Goal: Information Seeking & Learning: Learn about a topic

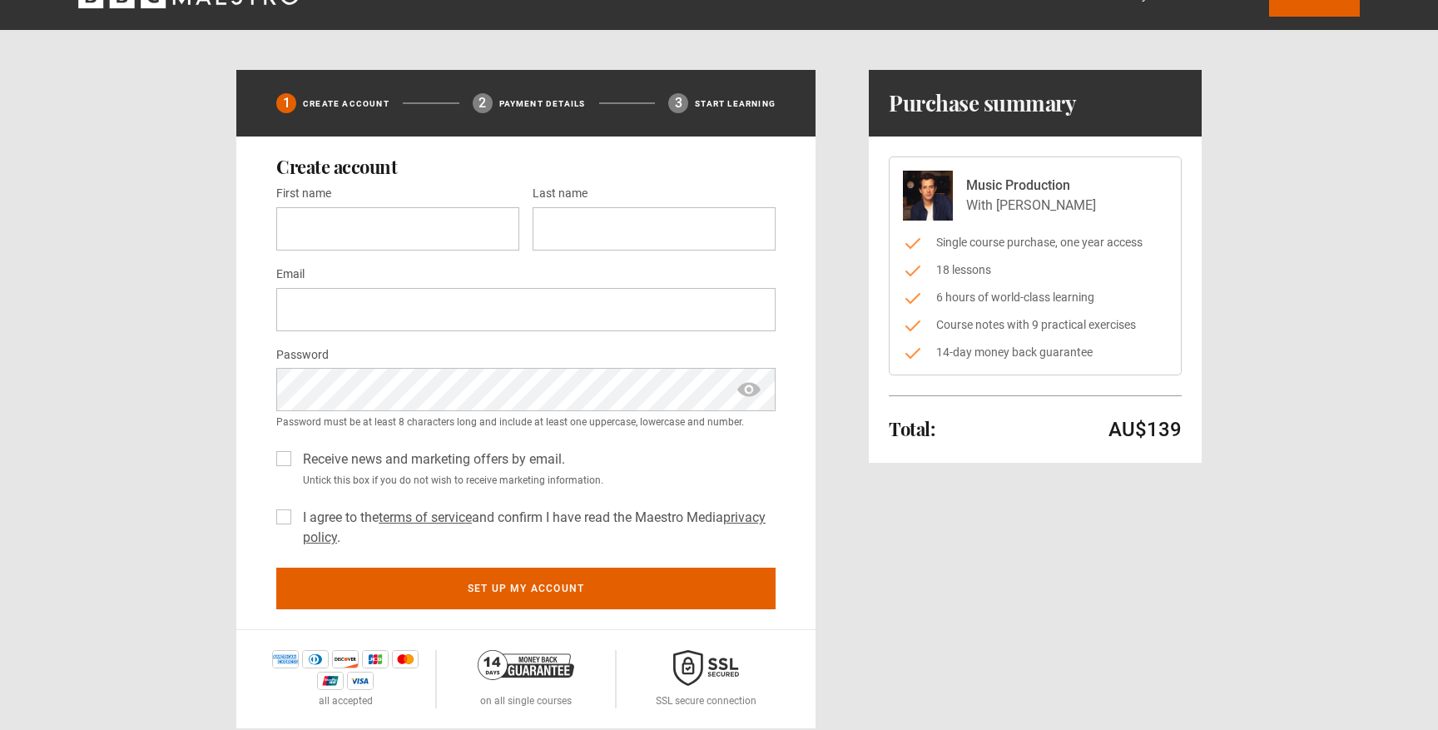
scroll to position [37, 0]
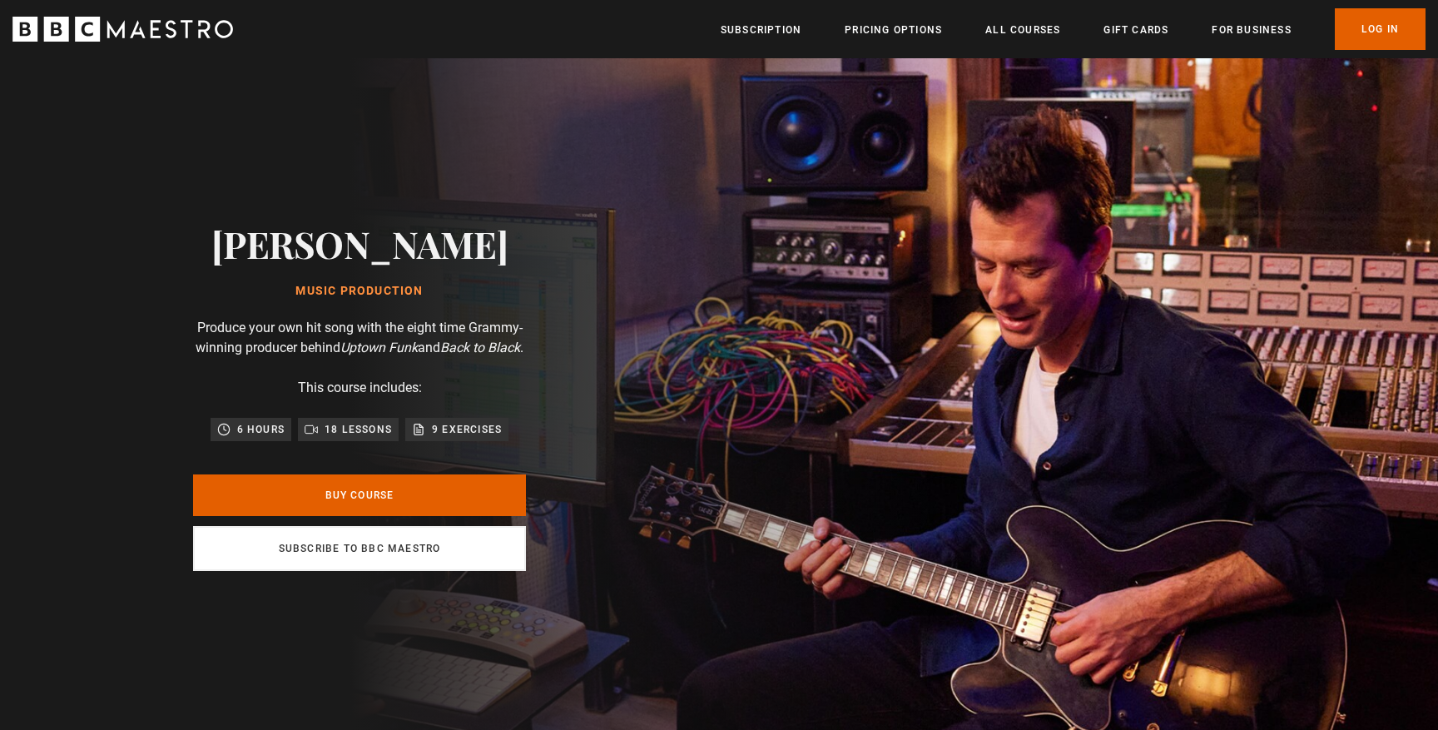
click at [315, 562] on link "Subscribe to BBC Maestro" at bounding box center [359, 548] width 333 height 45
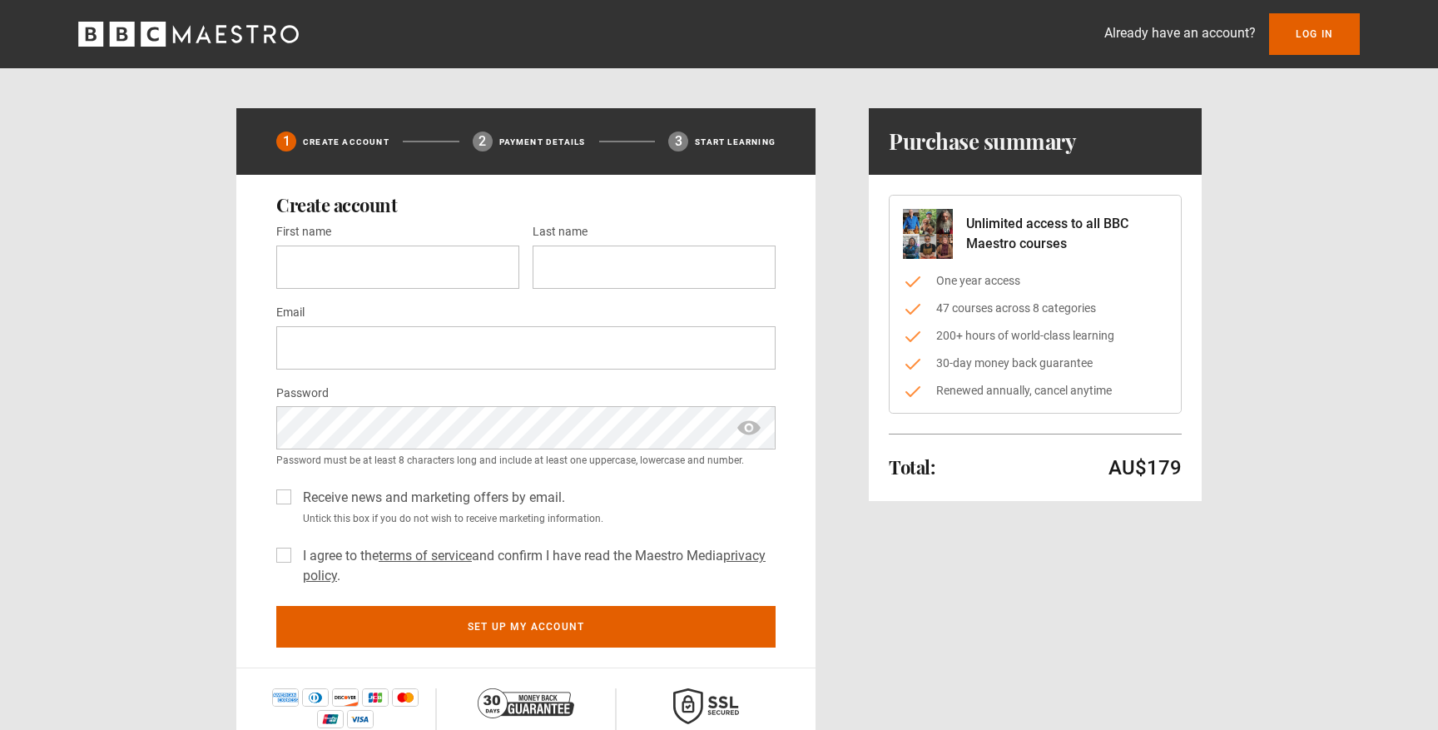
click at [240, 42] on icon "BBC Maestro" at bounding box center [188, 34] width 220 height 25
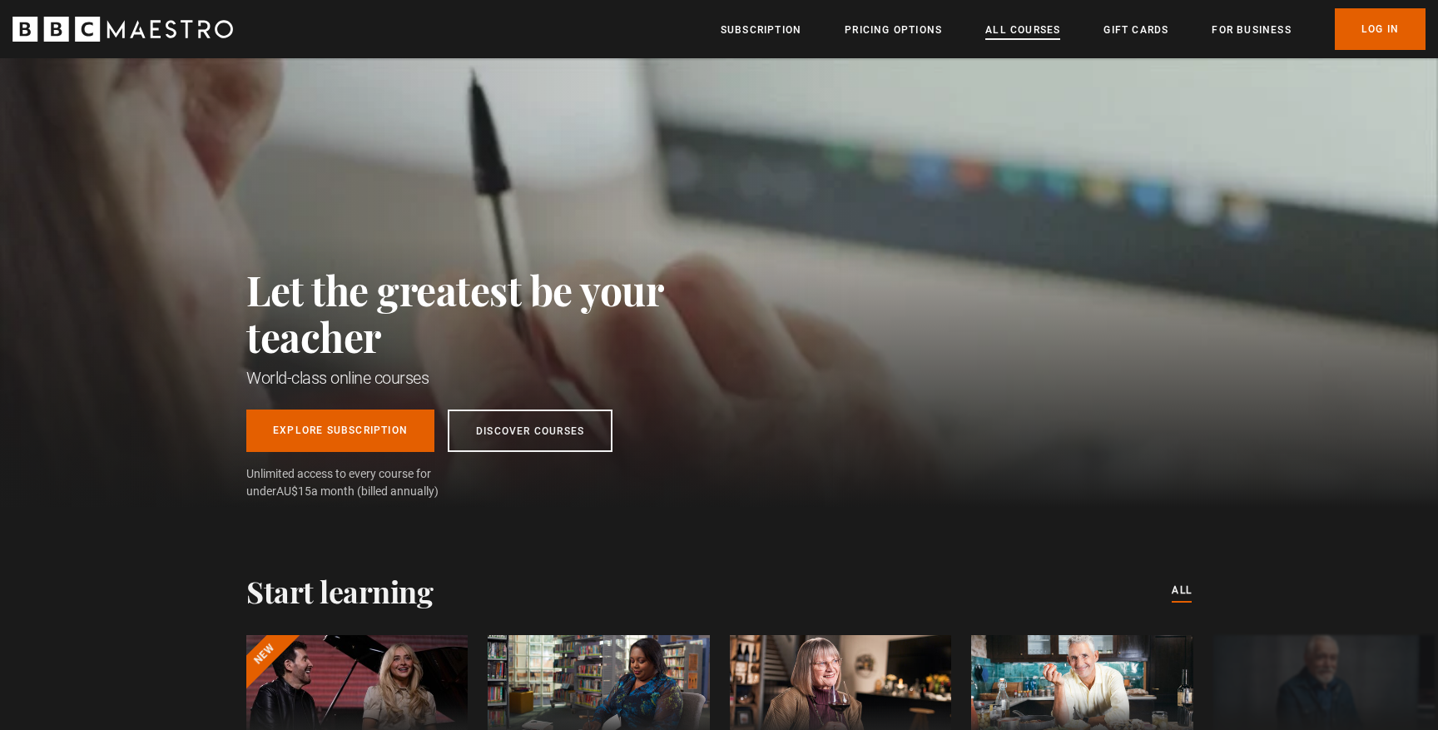
click at [1035, 26] on link "All Courses" at bounding box center [1022, 30] width 75 height 17
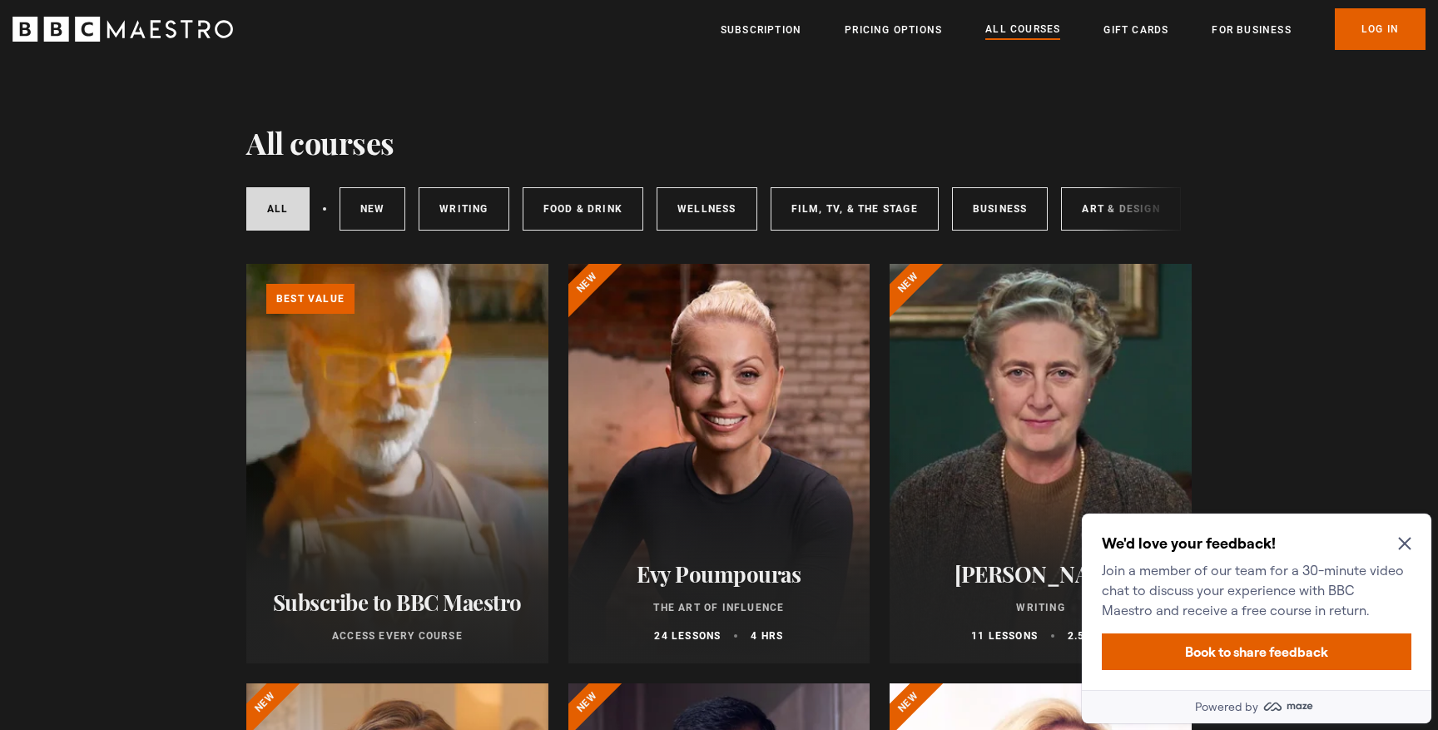
click at [1187, 215] on div "All courses New courses Writing Food & Drink Wellness Film, TV, & The Stage Bus…" at bounding box center [718, 209] width 945 height 57
click at [275, 200] on link "All courses" at bounding box center [277, 208] width 63 height 43
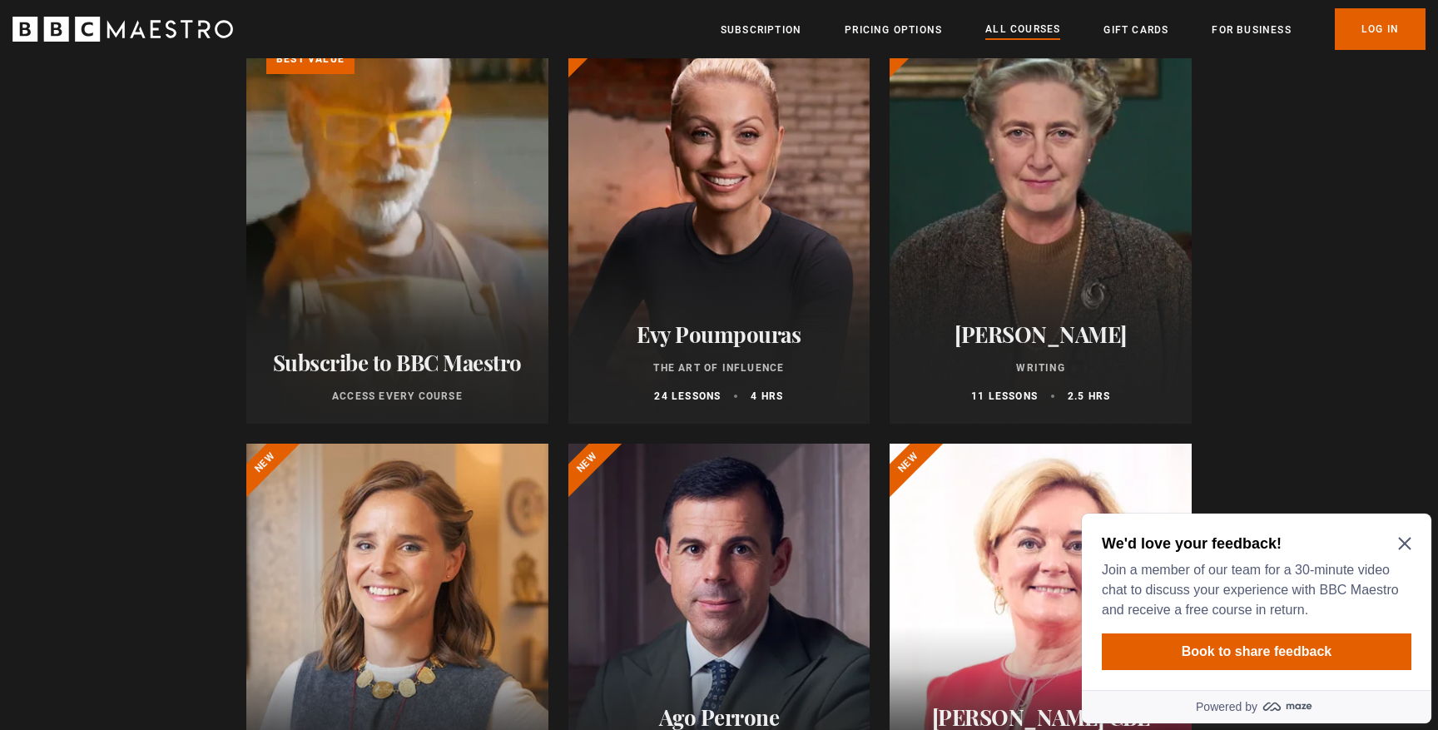
scroll to position [253, 0]
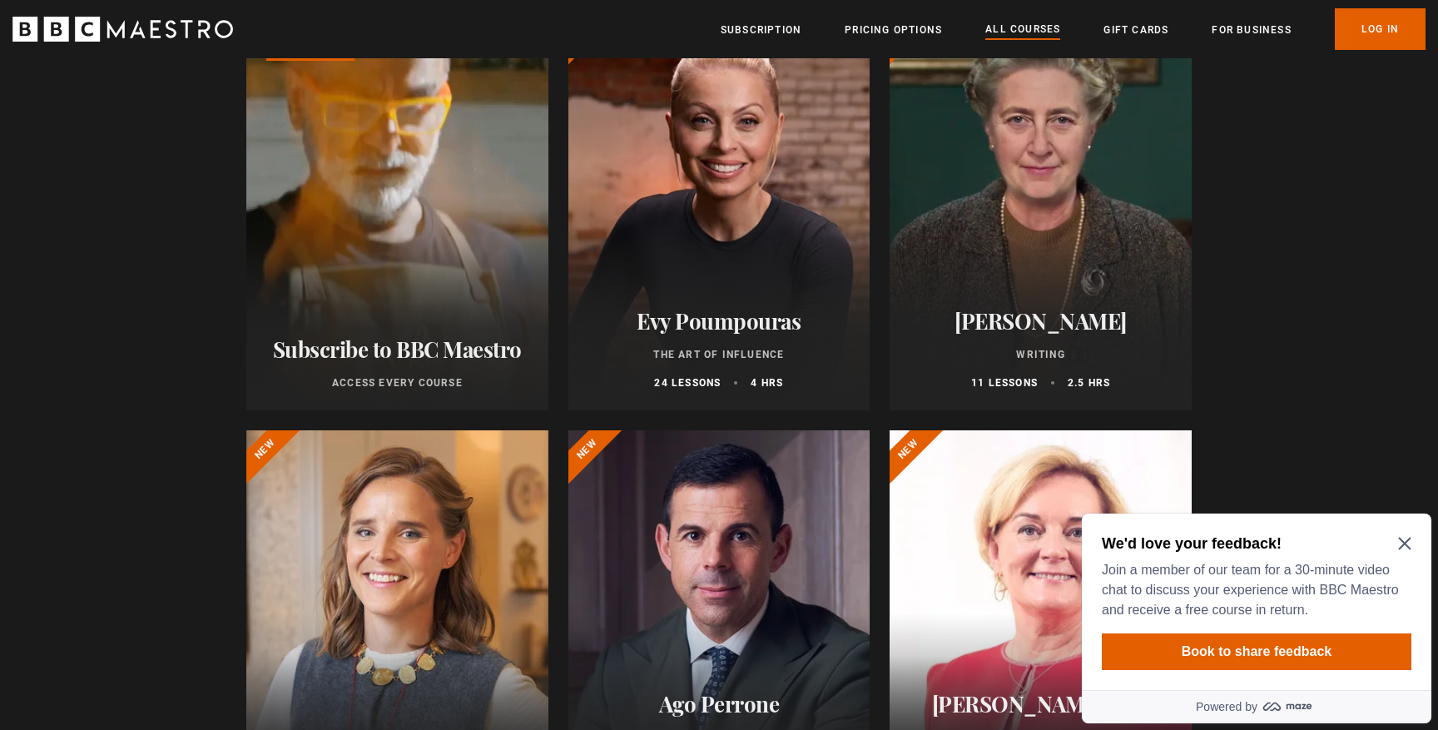
click at [1403, 542] on icon "Close Maze Prompt" at bounding box center [1404, 543] width 12 height 12
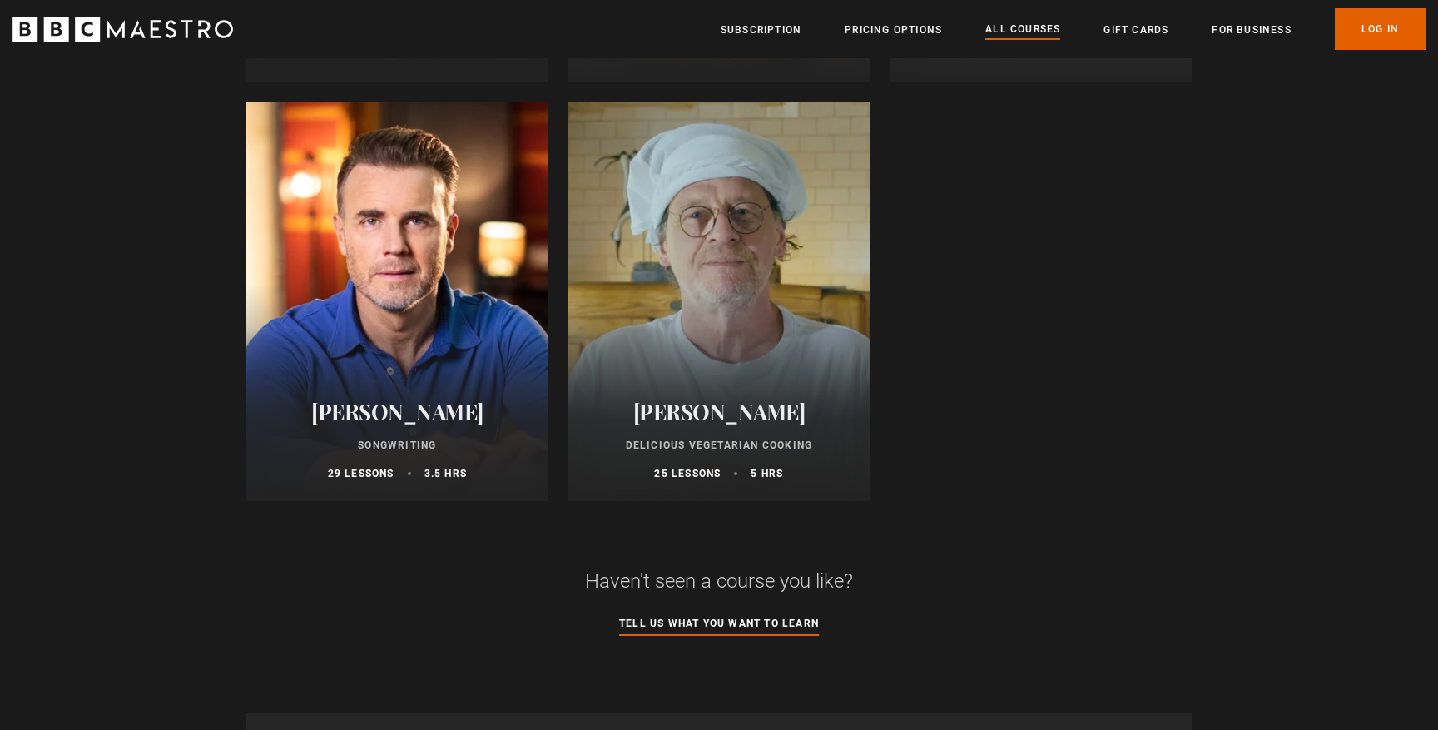
scroll to position [6458, 0]
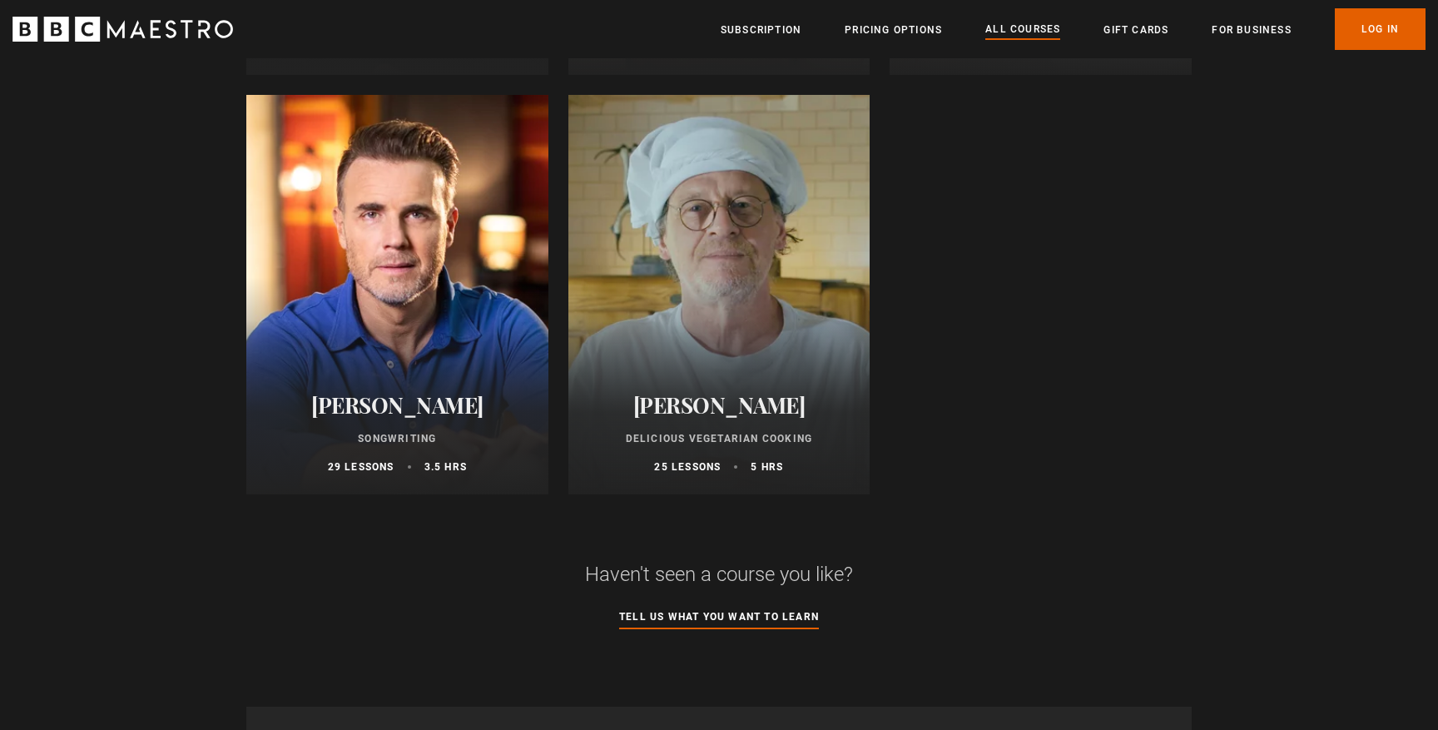
click at [413, 415] on h2 "[PERSON_NAME]" at bounding box center [397, 405] width 262 height 26
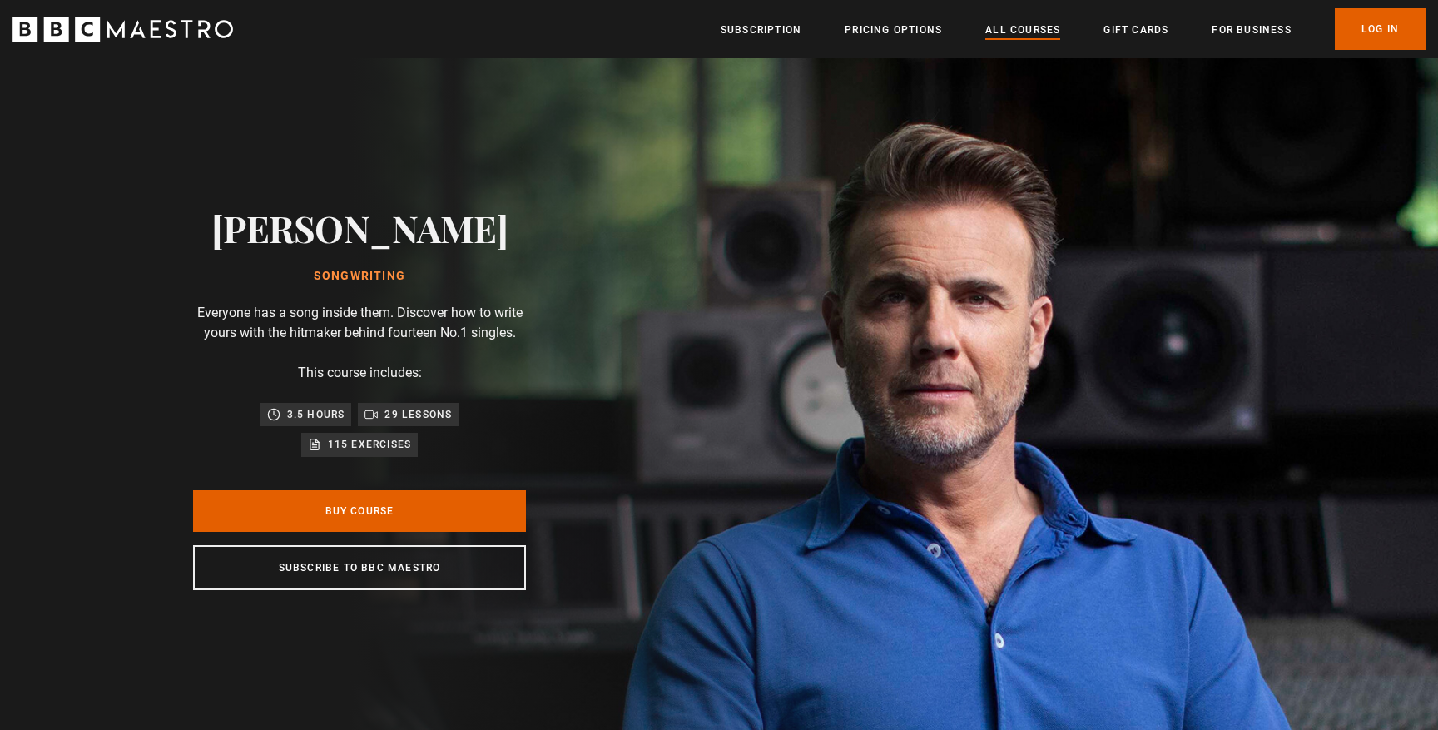
scroll to position [0, 872]
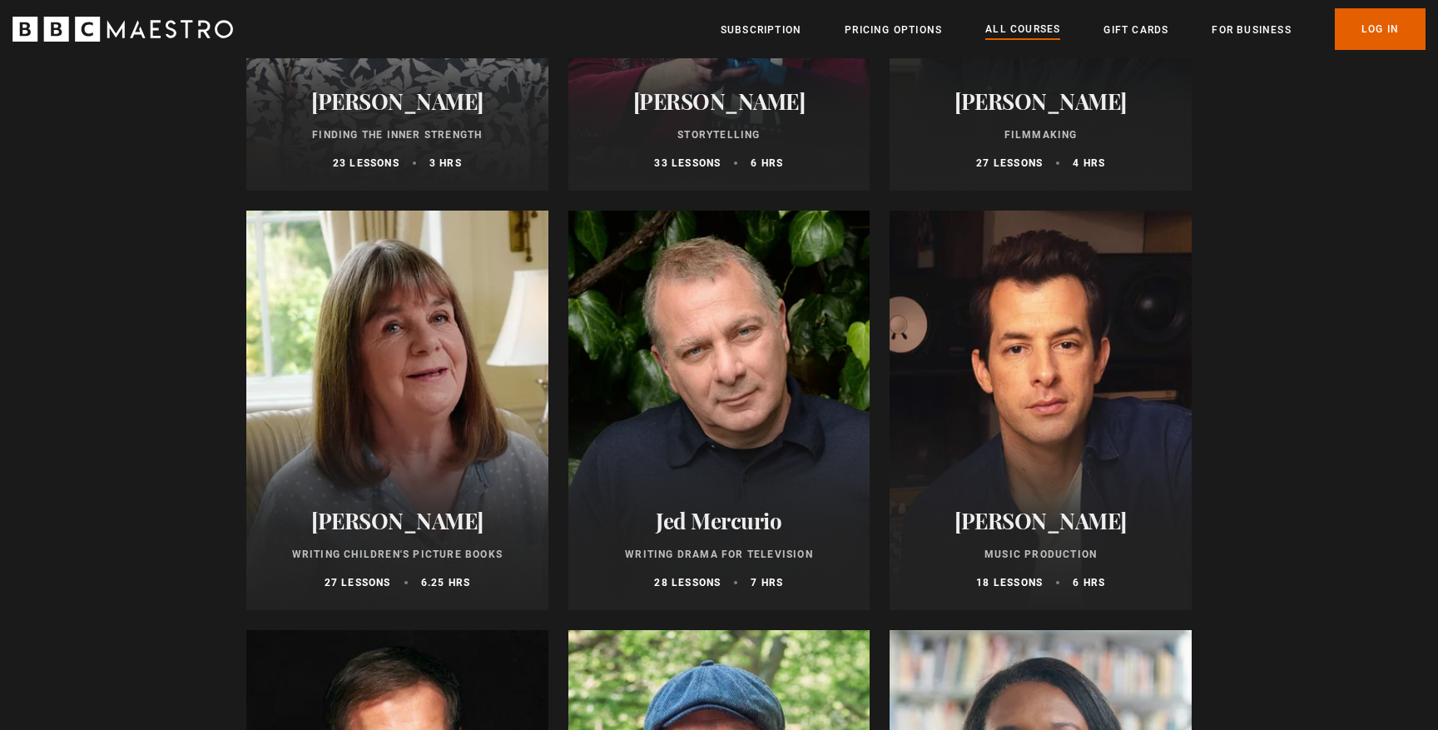
scroll to position [4687, 0]
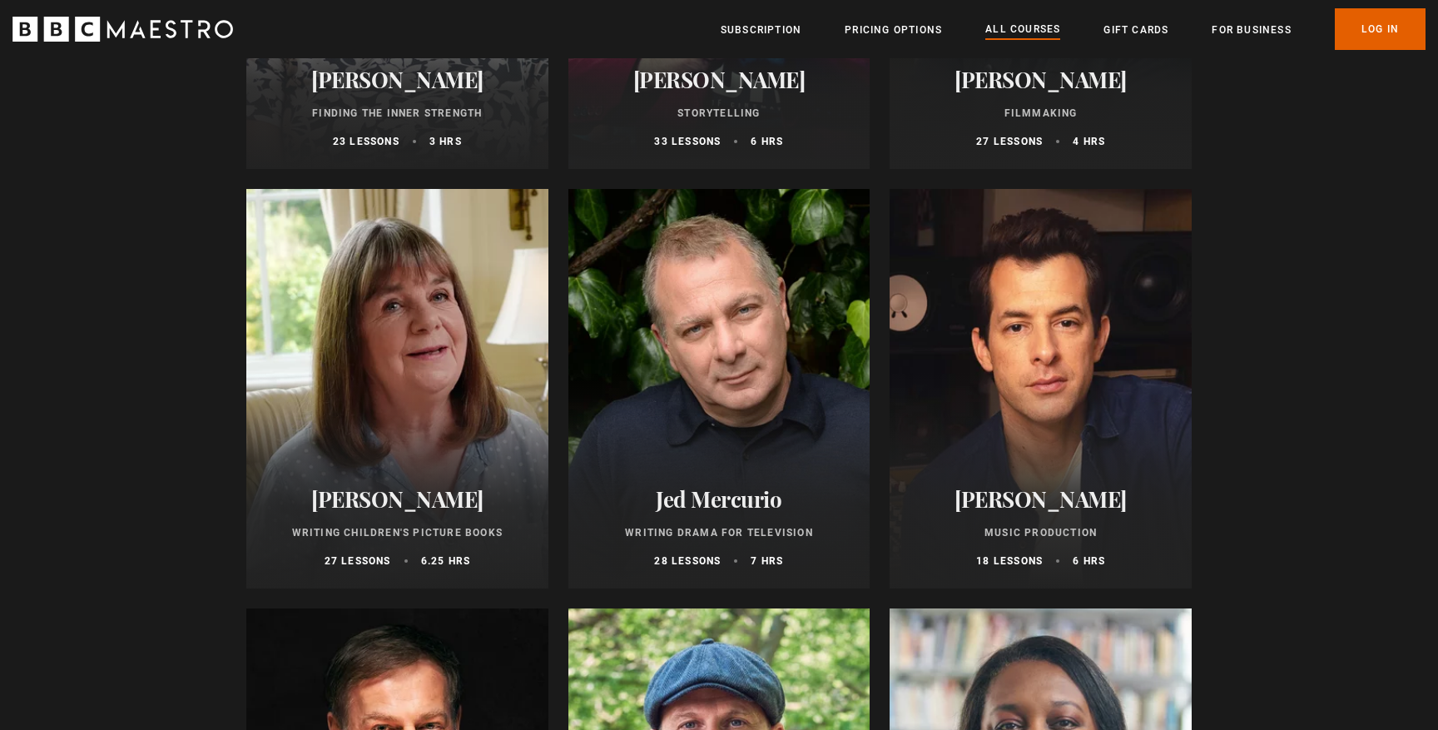
click at [1066, 496] on h2 "[PERSON_NAME]" at bounding box center [1040, 499] width 262 height 26
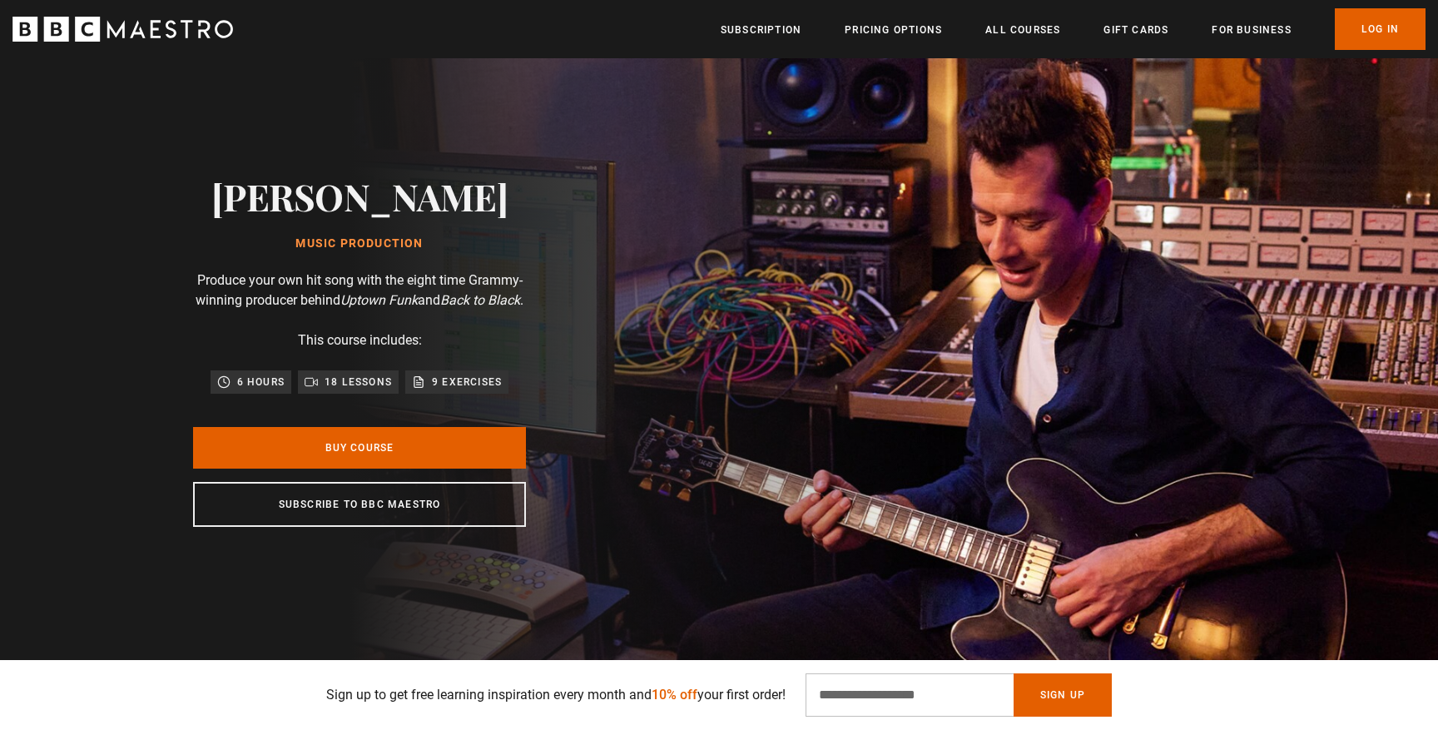
scroll to position [62, 0]
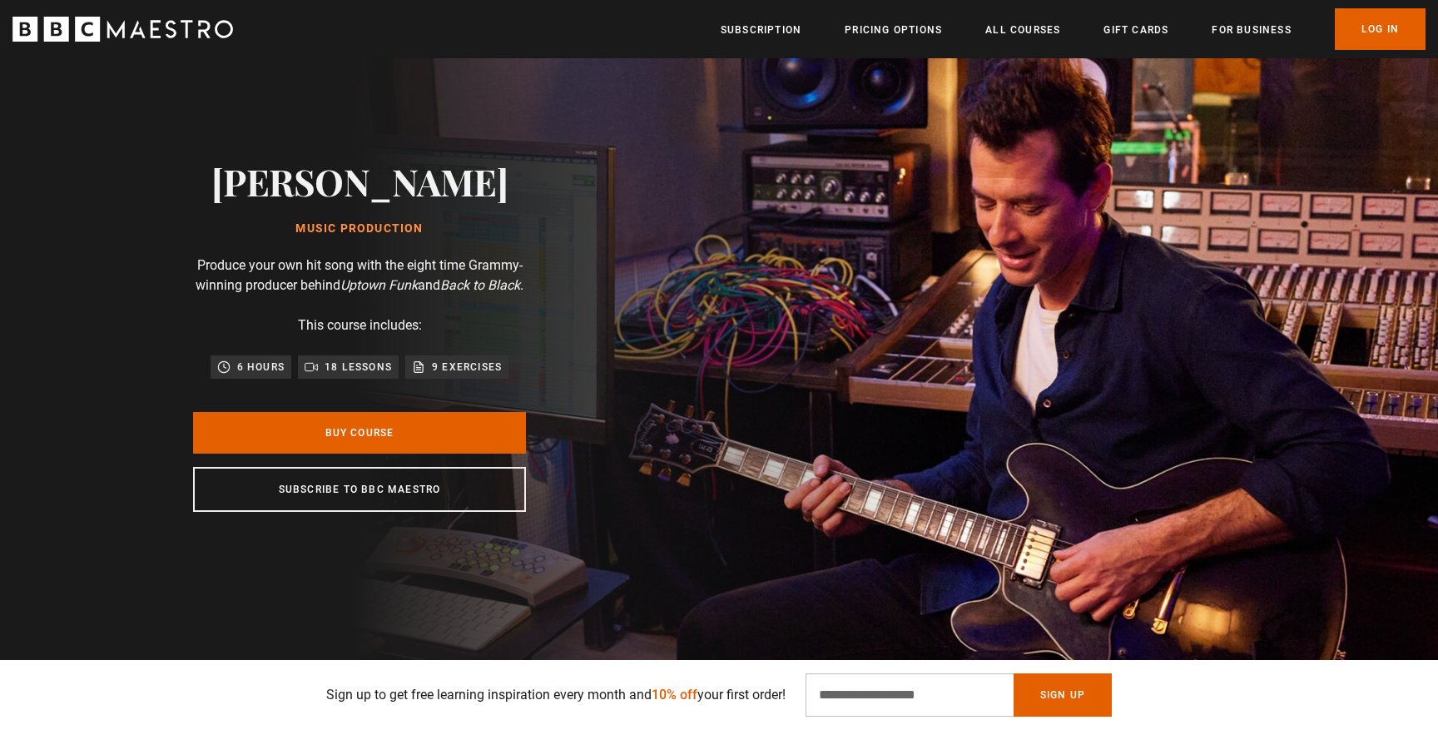
click at [423, 374] on icon at bounding box center [418, 366] width 13 height 13
click at [335, 375] on p "18 lessons" at bounding box center [357, 367] width 67 height 17
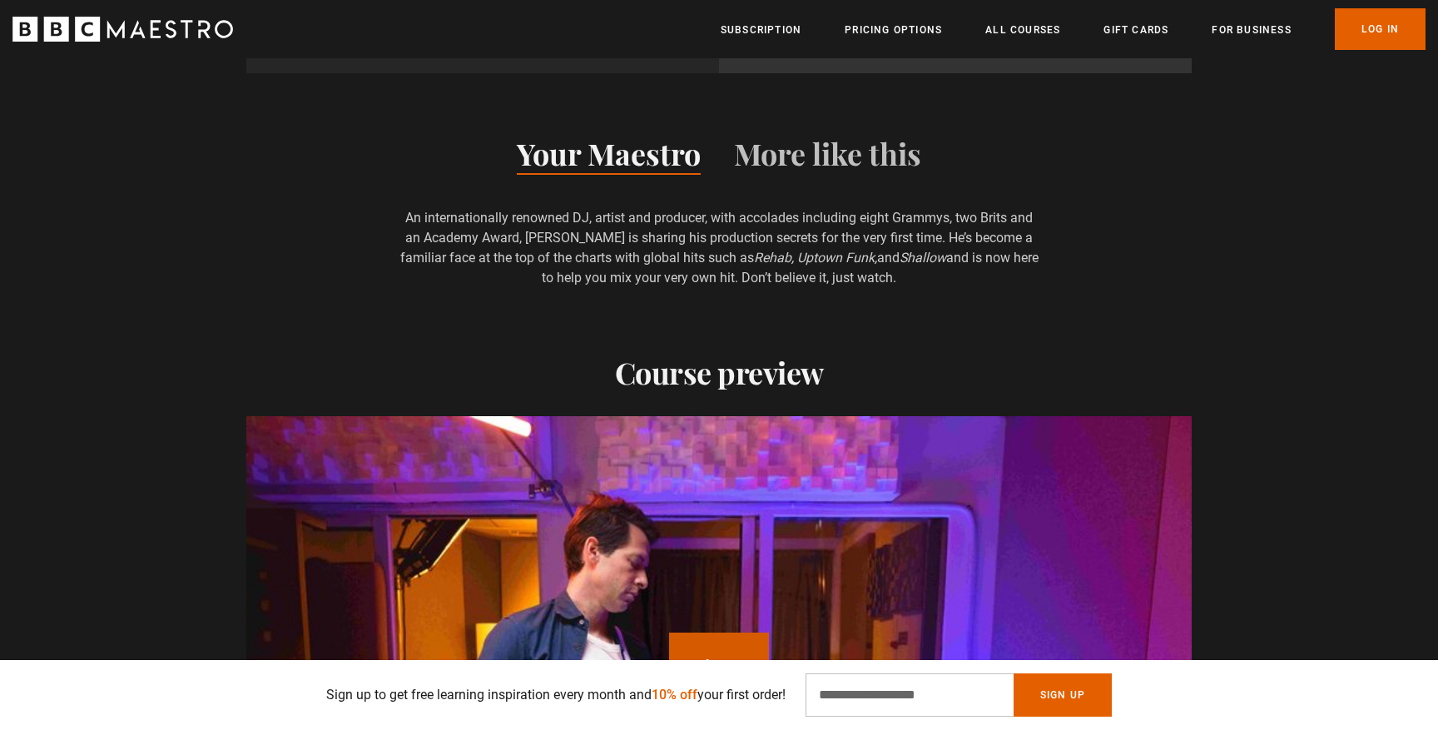
scroll to position [1248, 0]
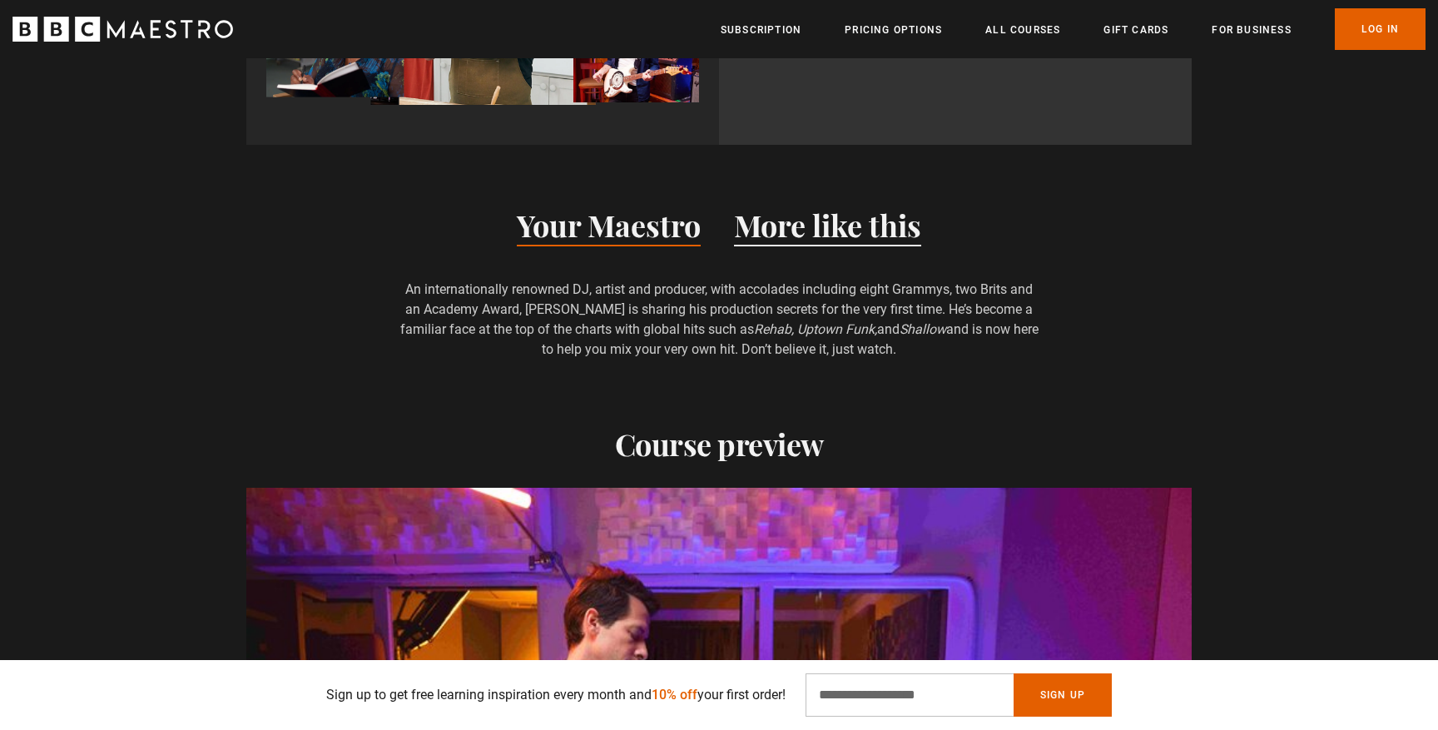
click at [853, 230] on button "More like this" at bounding box center [827, 228] width 187 height 35
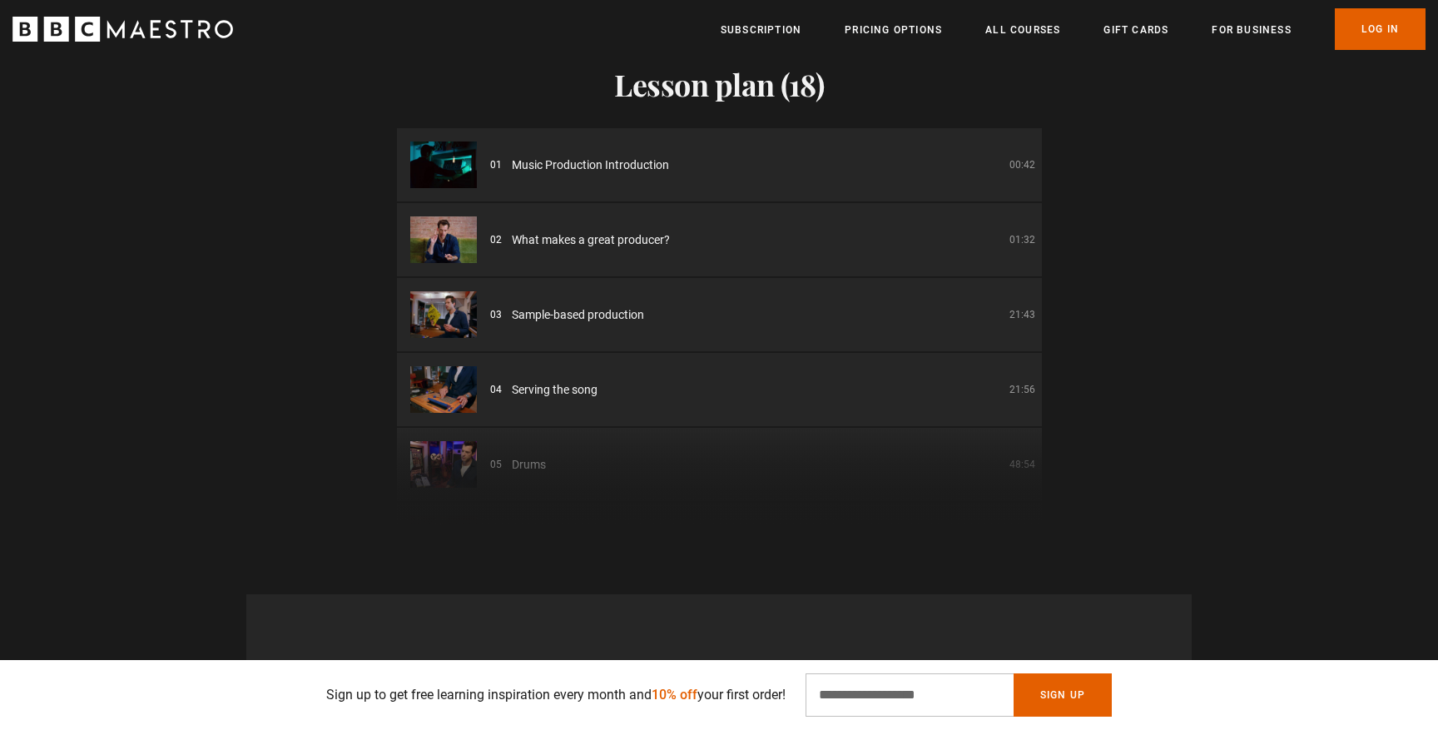
scroll to position [2497, 0]
click at [452, 385] on img at bounding box center [443, 387] width 67 height 47
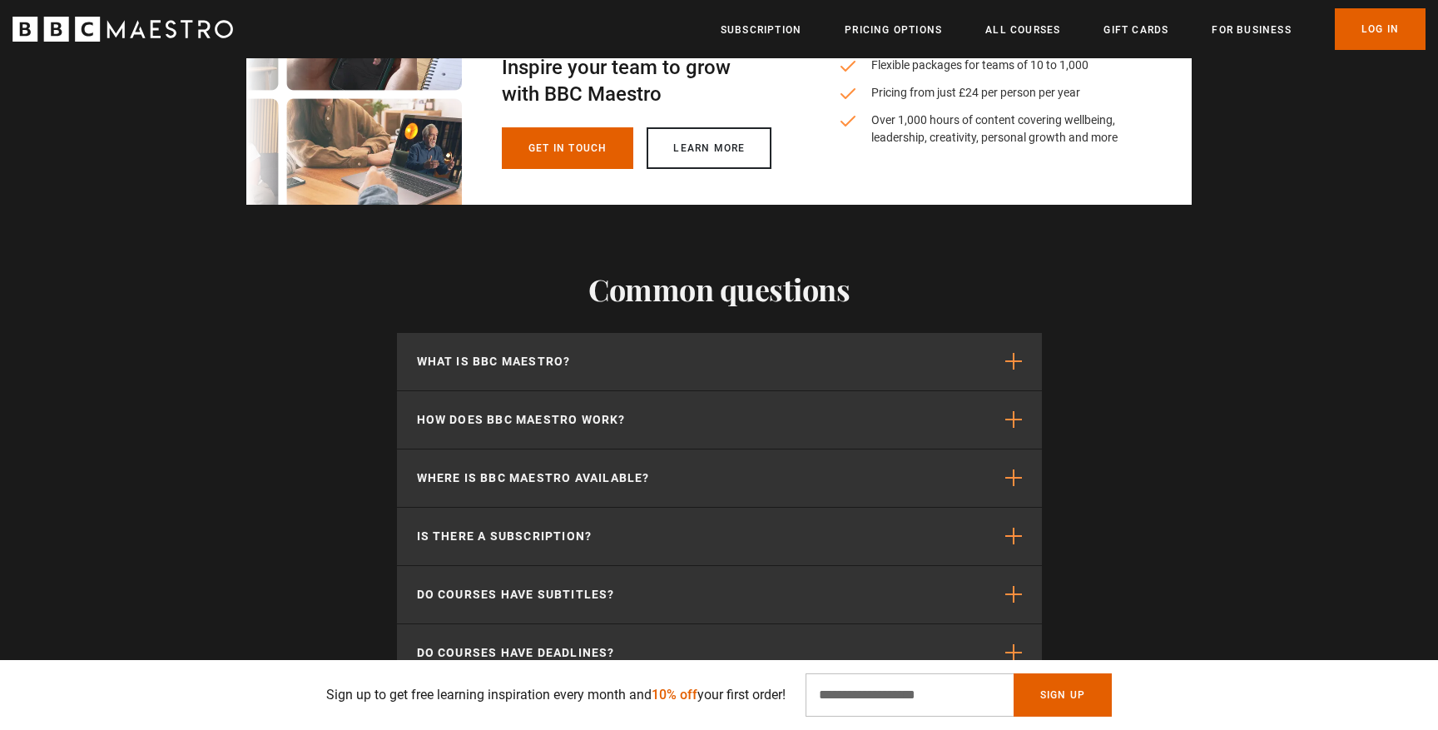
scroll to position [0, 3051]
